Goal: Transaction & Acquisition: Purchase product/service

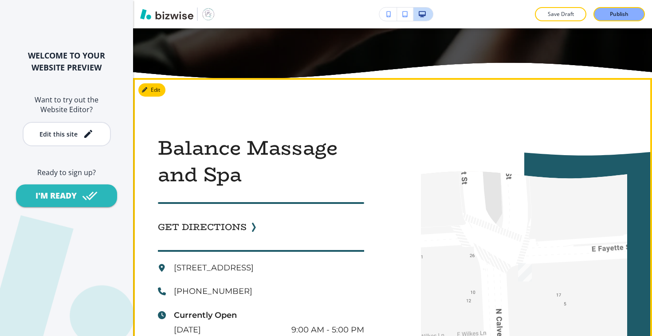
scroll to position [2809, 0]
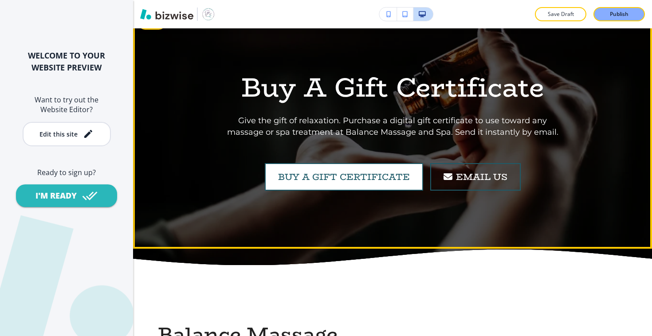
click at [395, 163] on link "Buy A Gift Certificate" at bounding box center [344, 177] width 158 height 28
